Goal: Information Seeking & Learning: Learn about a topic

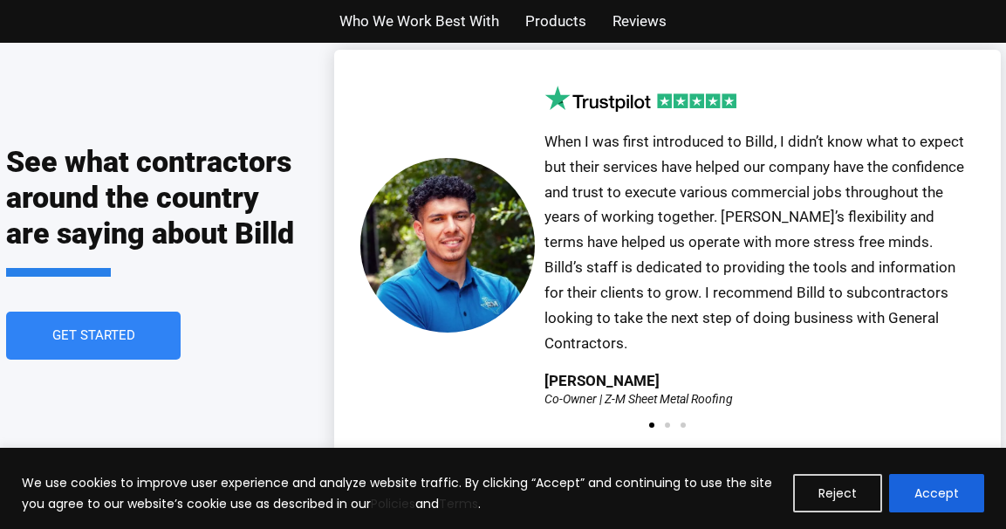
scroll to position [4018, 0]
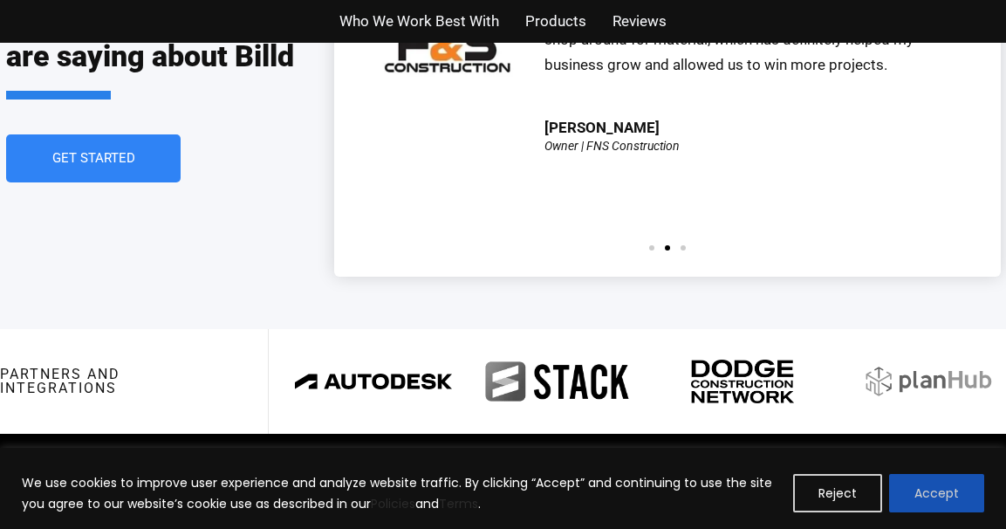
click at [928, 491] on button "Accept" at bounding box center [936, 493] width 95 height 38
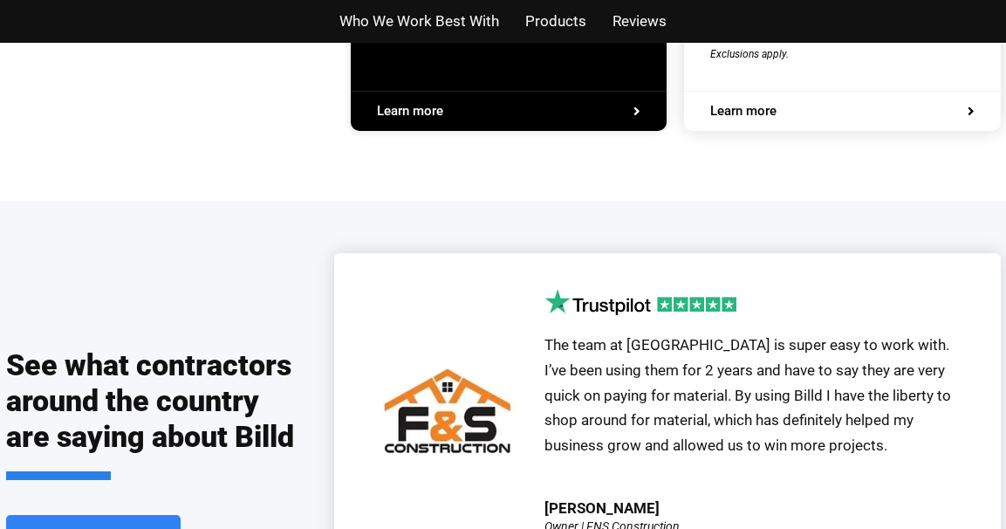
scroll to position [0, 0]
